Goal: Information Seeking & Learning: Learn about a topic

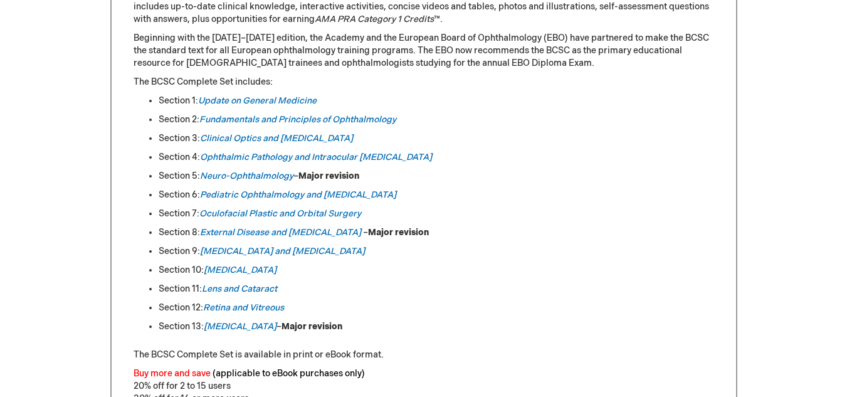
scroll to position [627, 0]
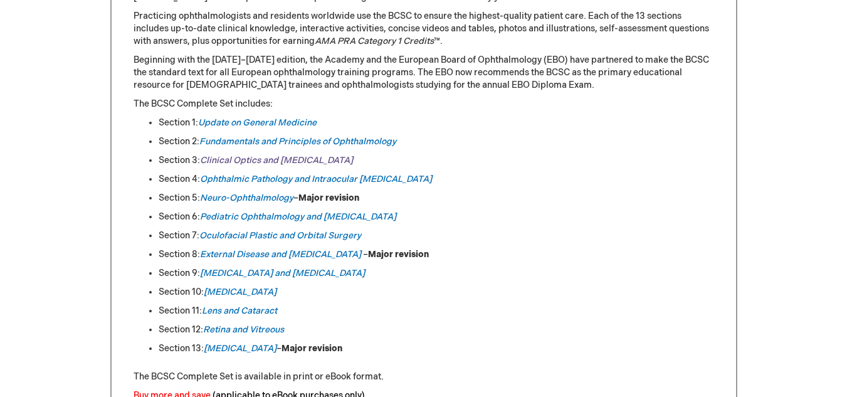
click at [256, 159] on link "Clinical Optics and Vision Rehabilitation" at bounding box center [276, 160] width 153 height 11
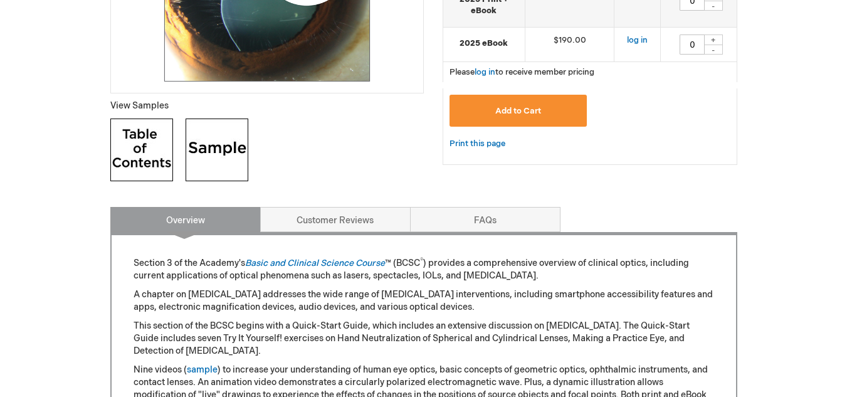
scroll to position [251, 0]
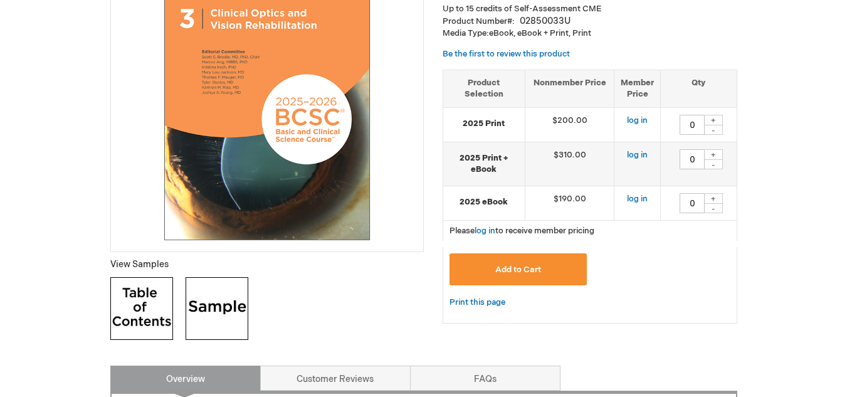
click at [137, 305] on img at bounding box center [141, 308] width 63 height 63
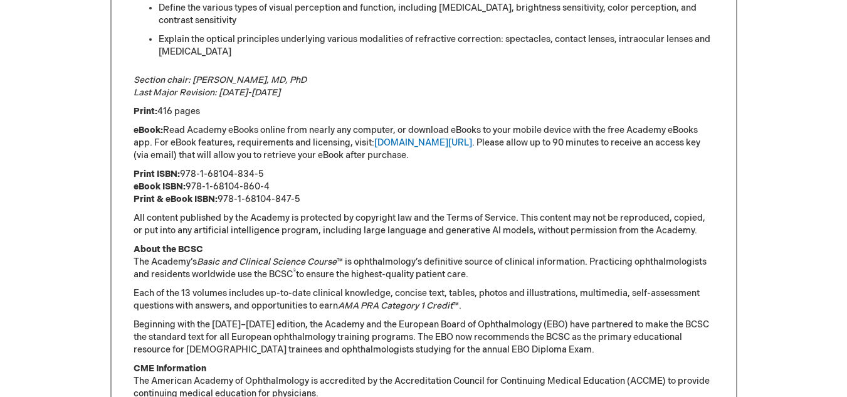
scroll to position [1254, 0]
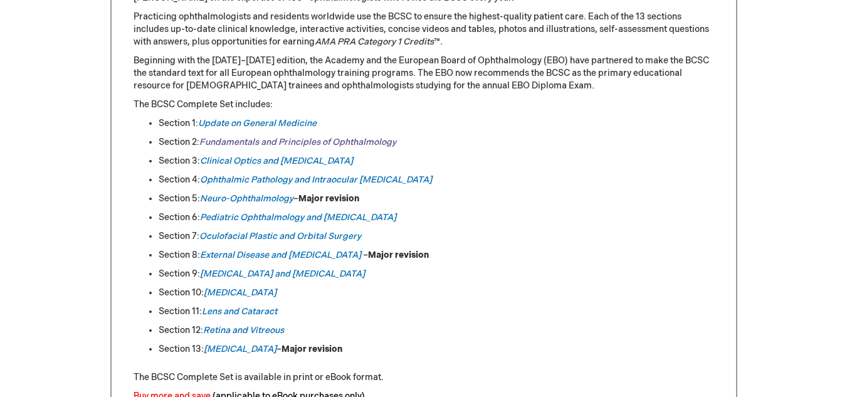
click at [323, 138] on link "Fundamentals and Principles of Ophthalmology" at bounding box center [297, 142] width 197 height 11
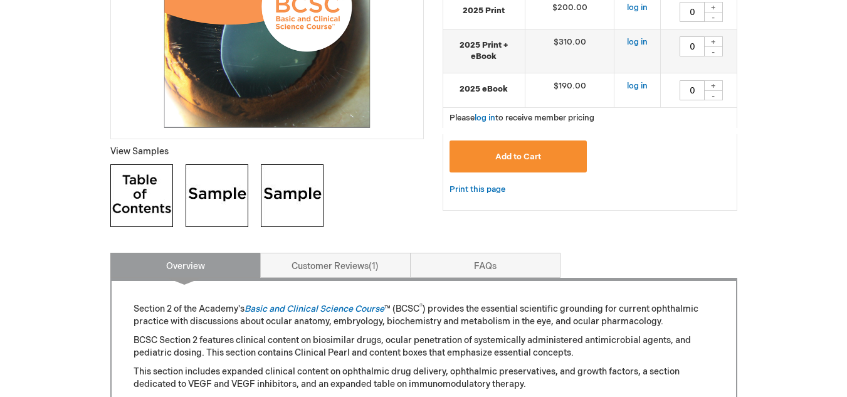
scroll to position [376, 0]
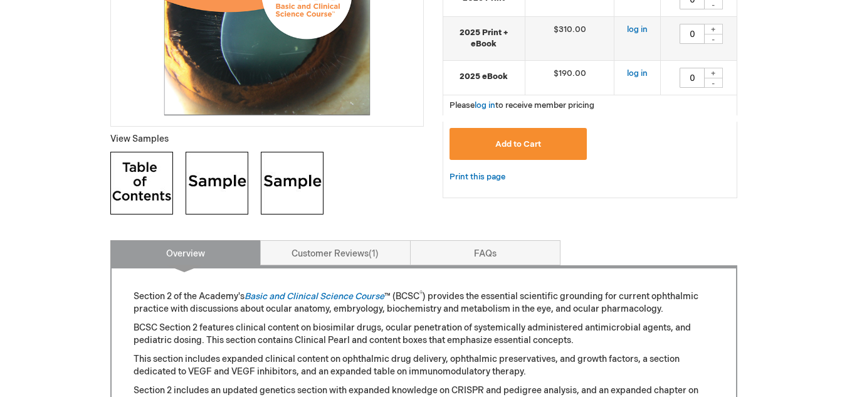
click at [159, 183] on img at bounding box center [141, 183] width 63 height 63
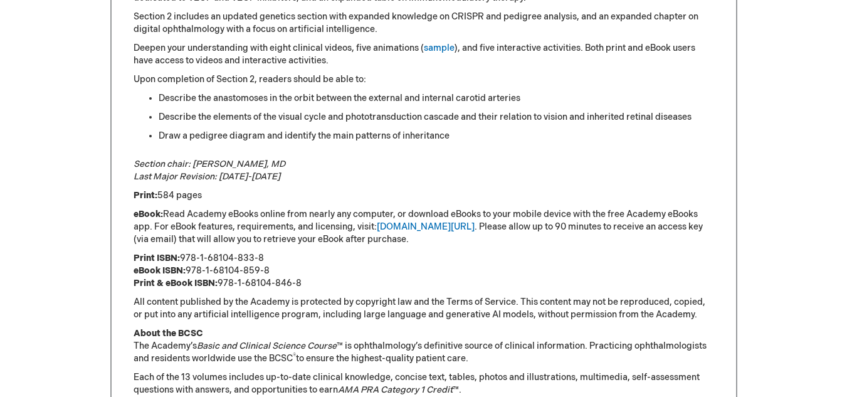
scroll to position [752, 0]
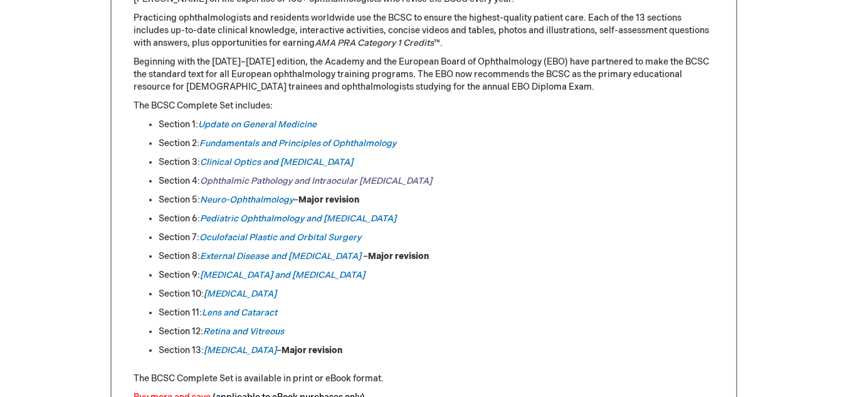
click at [290, 183] on em "Ophthalmic Pathology and Intraocular Tumors" at bounding box center [316, 181] width 232 height 11
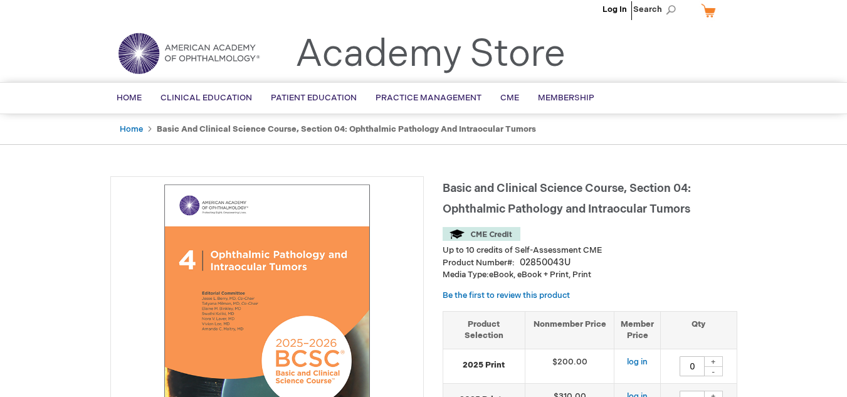
scroll to position [313, 0]
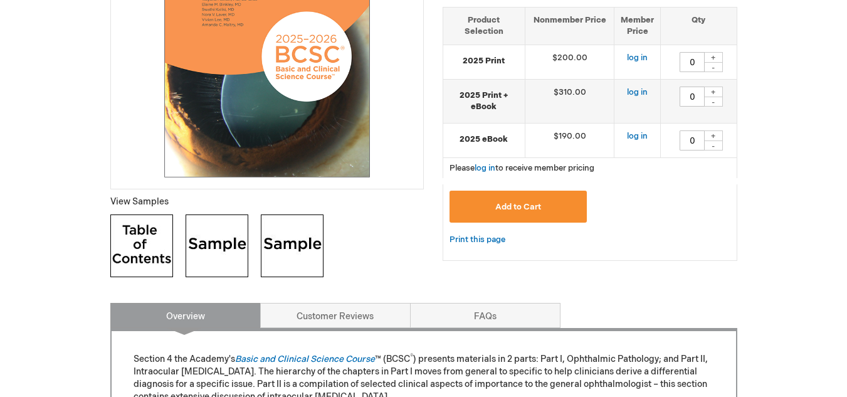
click at [144, 236] on img at bounding box center [141, 245] width 63 height 63
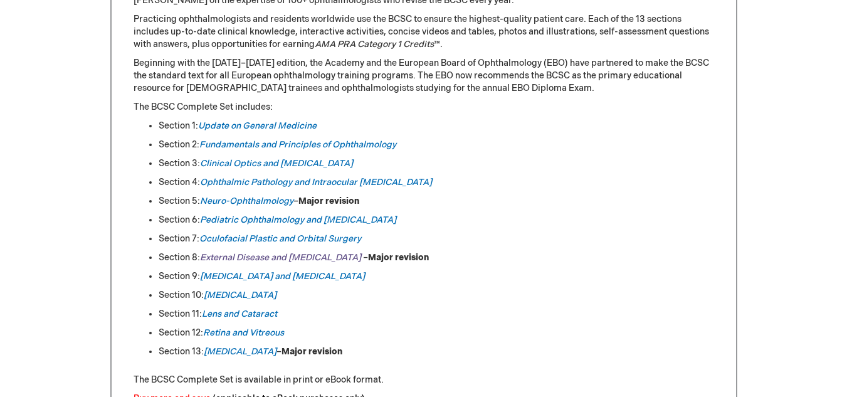
click at [278, 256] on em "External Disease and [MEDICAL_DATA]" at bounding box center [280, 257] width 161 height 11
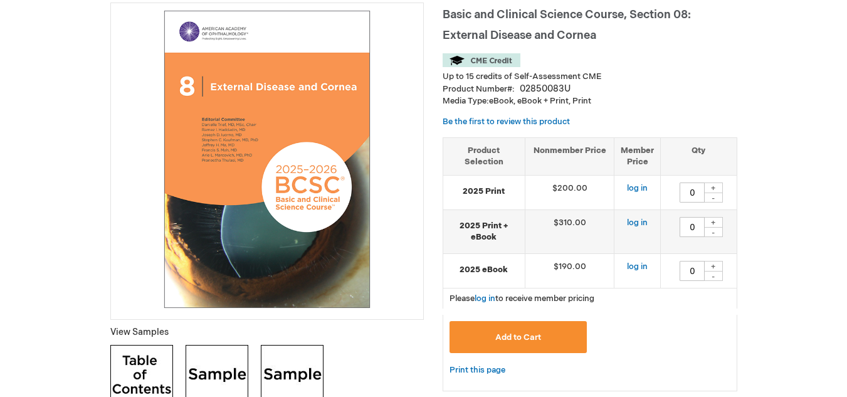
scroll to position [188, 0]
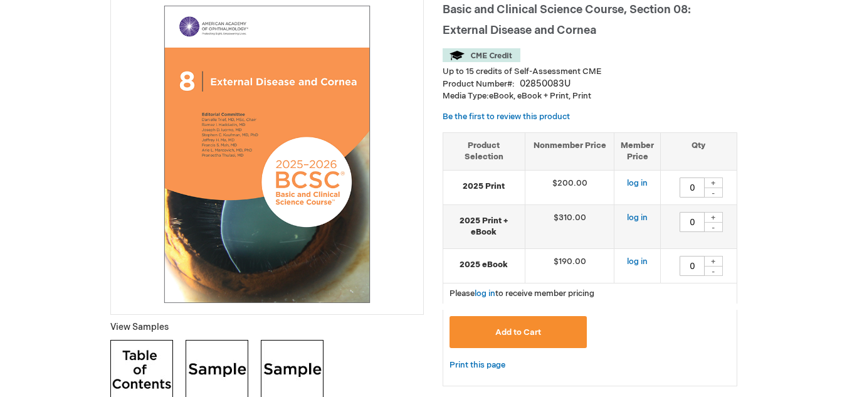
click at [153, 356] on img at bounding box center [141, 371] width 63 height 63
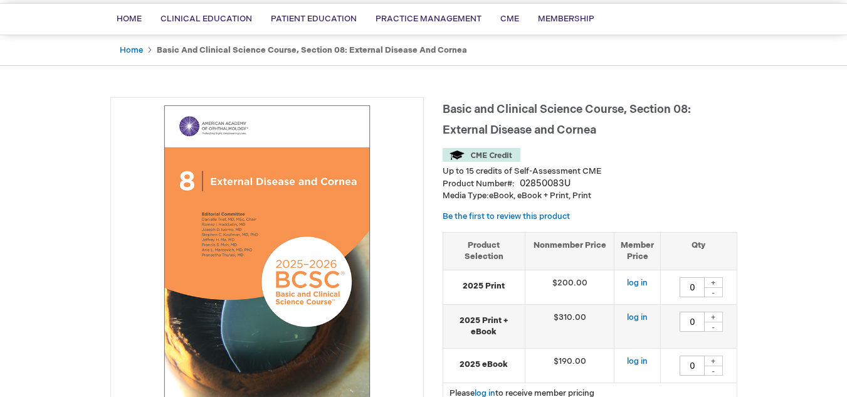
scroll to position [0, 0]
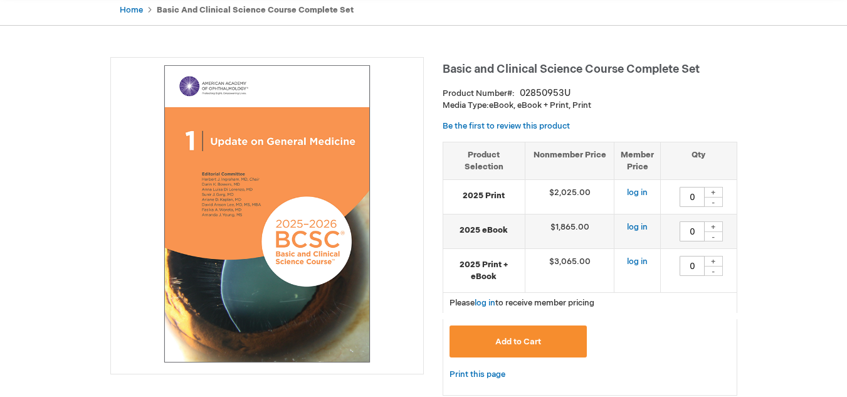
scroll to position [122, 0]
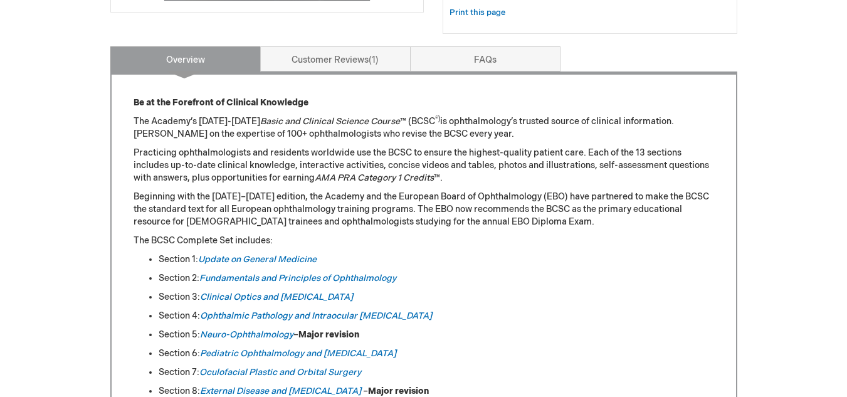
scroll to position [689, 0]
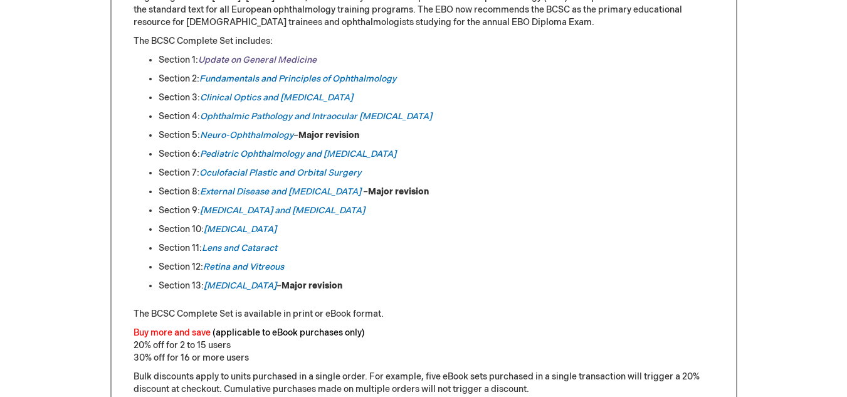
click at [284, 56] on link "Update on General Medicine" at bounding box center [257, 60] width 118 height 11
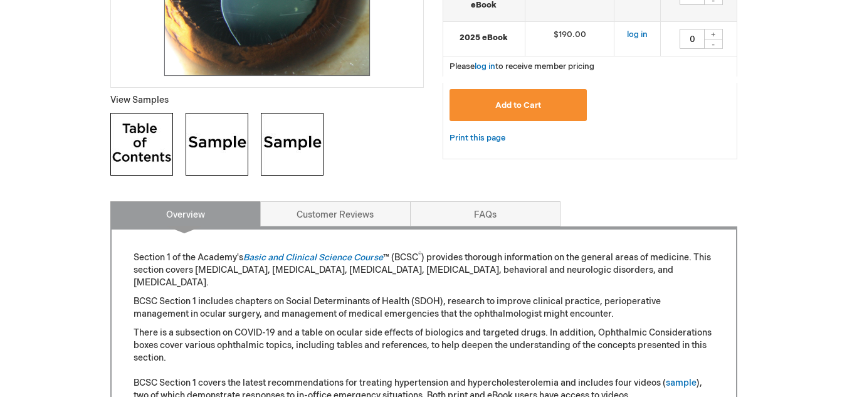
scroll to position [439, 0]
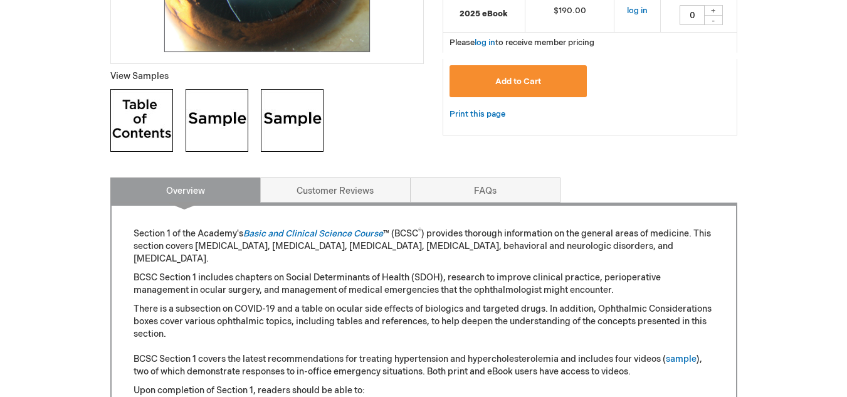
click at [140, 132] on img at bounding box center [141, 120] width 63 height 63
